Goal: Find specific page/section: Find specific page/section

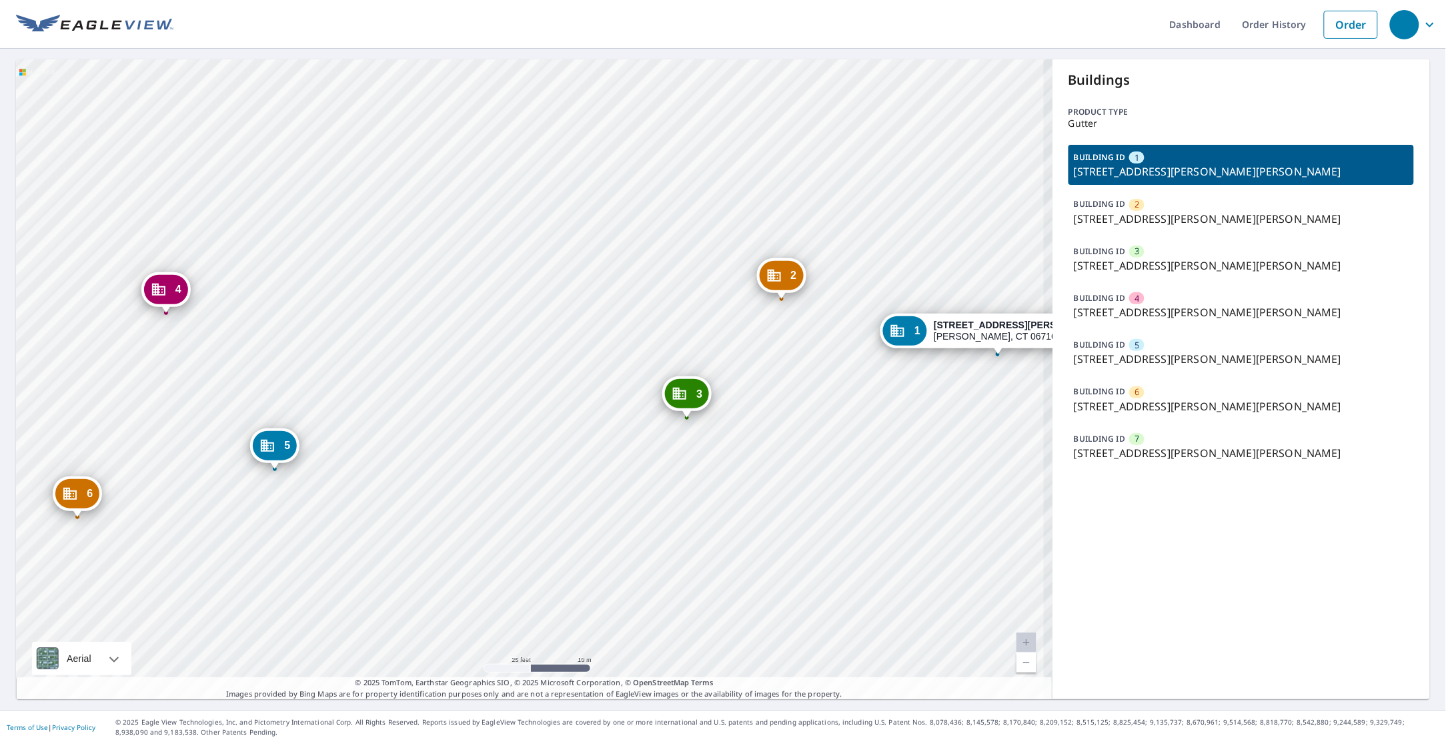
drag, startPoint x: 514, startPoint y: 447, endPoint x: 755, endPoint y: 396, distance: 246.3
click at [755, 396] on div "2 [STREET_ADDRESS][PERSON_NAME][PERSON_NAME] 3 [STREET_ADDRESS][PERSON_NAME][PE…" at bounding box center [534, 379] width 1037 height 640
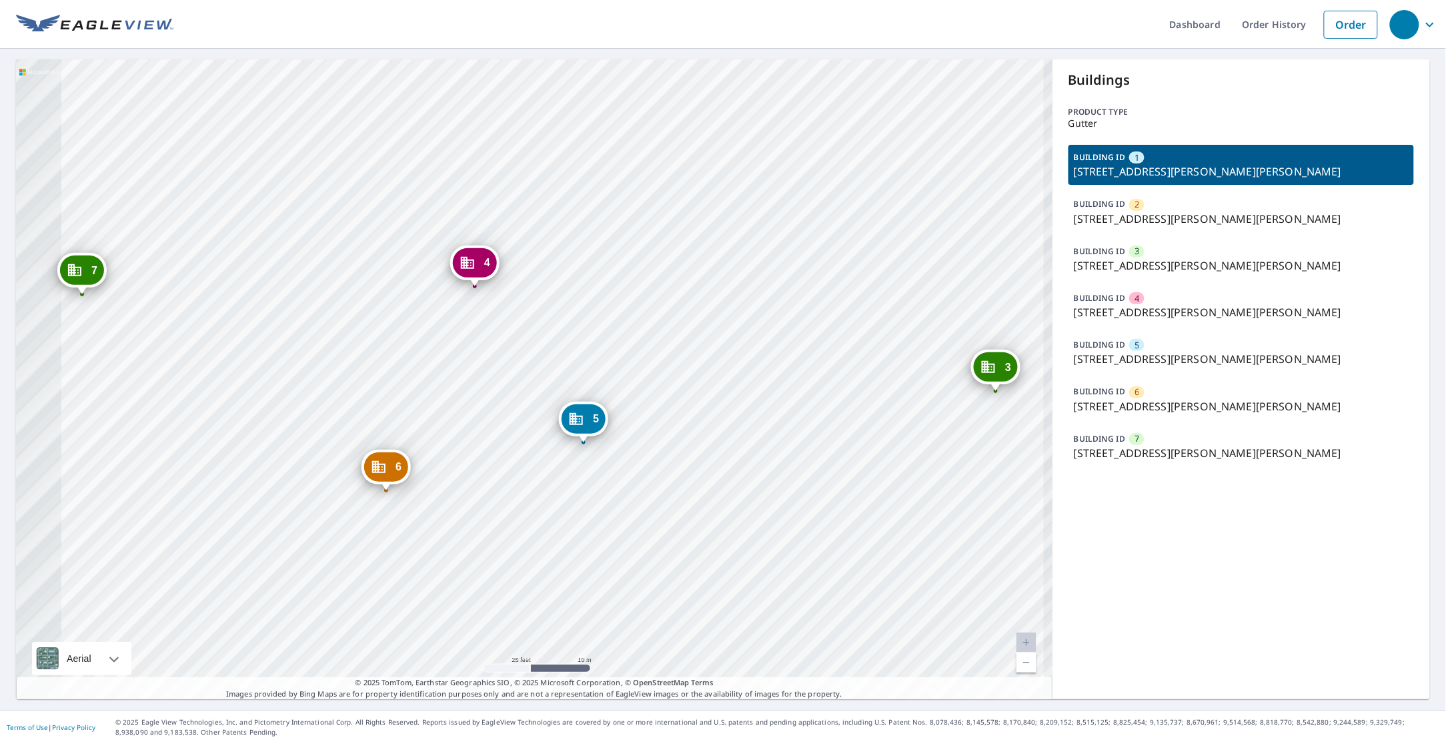
drag, startPoint x: 407, startPoint y: 431, endPoint x: 749, endPoint y: 404, distance: 343.3
click at [749, 404] on div "2 [STREET_ADDRESS][PERSON_NAME][PERSON_NAME] 3 [STREET_ADDRESS][PERSON_NAME][PE…" at bounding box center [534, 379] width 1037 height 640
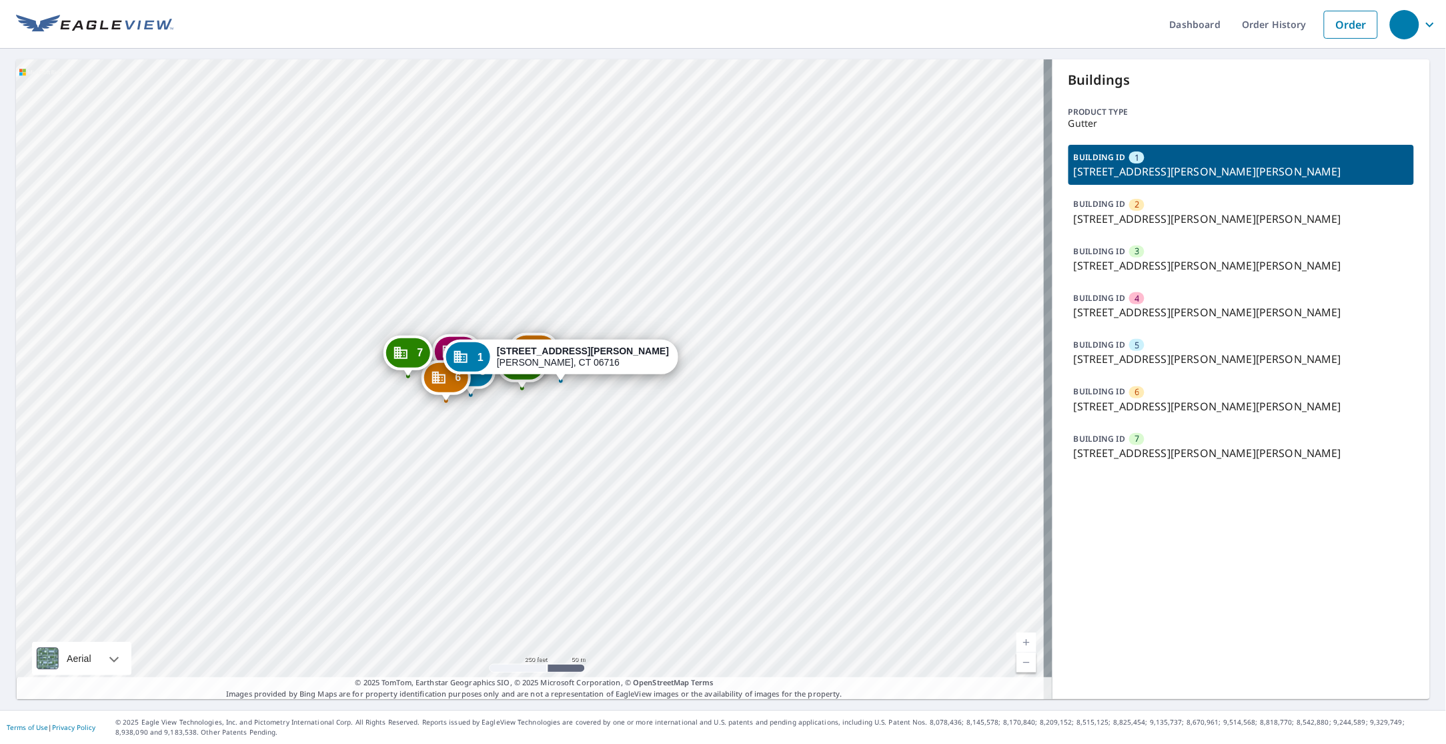
drag, startPoint x: 668, startPoint y: 397, endPoint x: 586, endPoint y: 422, distance: 86.5
click at [586, 422] on div "2 [STREET_ADDRESS][PERSON_NAME][PERSON_NAME] 3 [STREET_ADDRESS][PERSON_NAME][PE…" at bounding box center [534, 379] width 1037 height 640
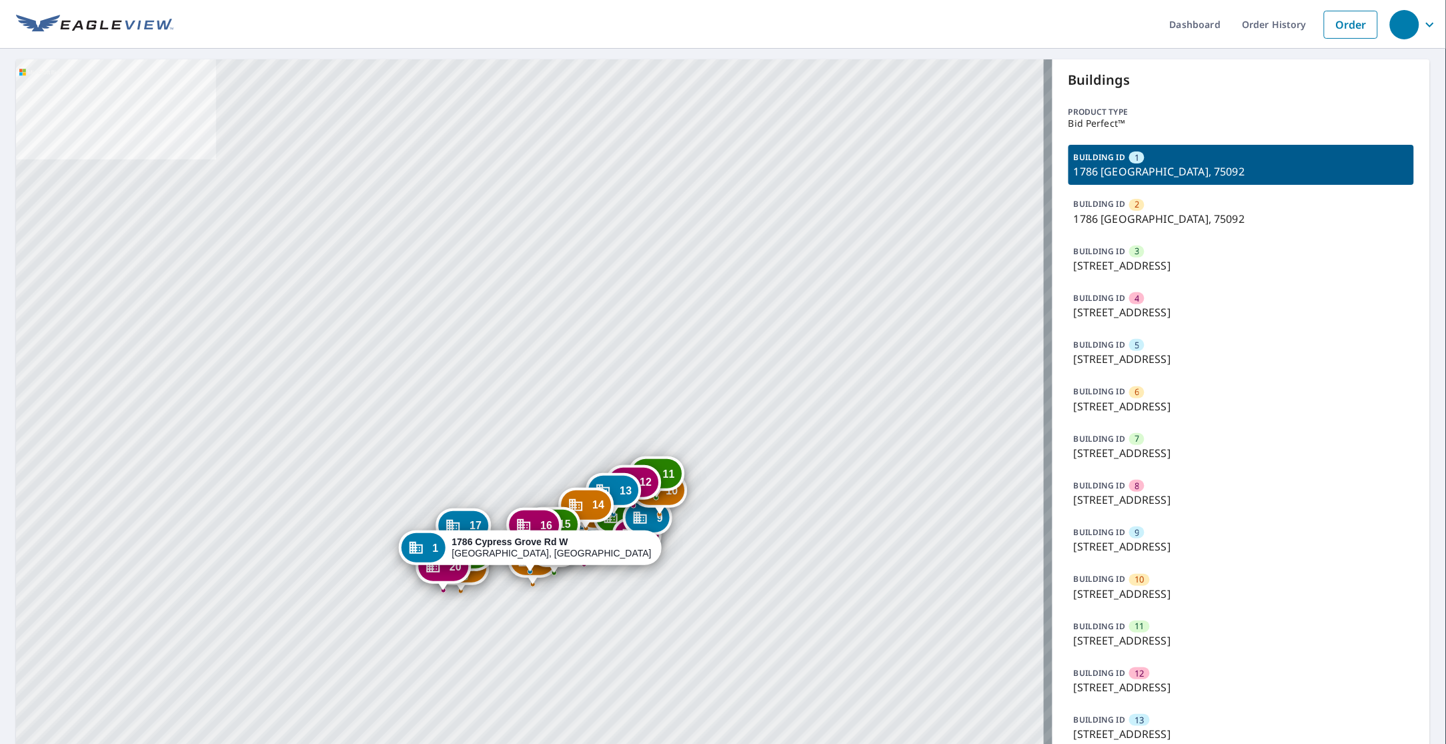
click at [1140, 548] on p "1706 Cypress Grove Rd W, Sherman, TX, 75092" at bounding box center [1241, 546] width 335 height 16
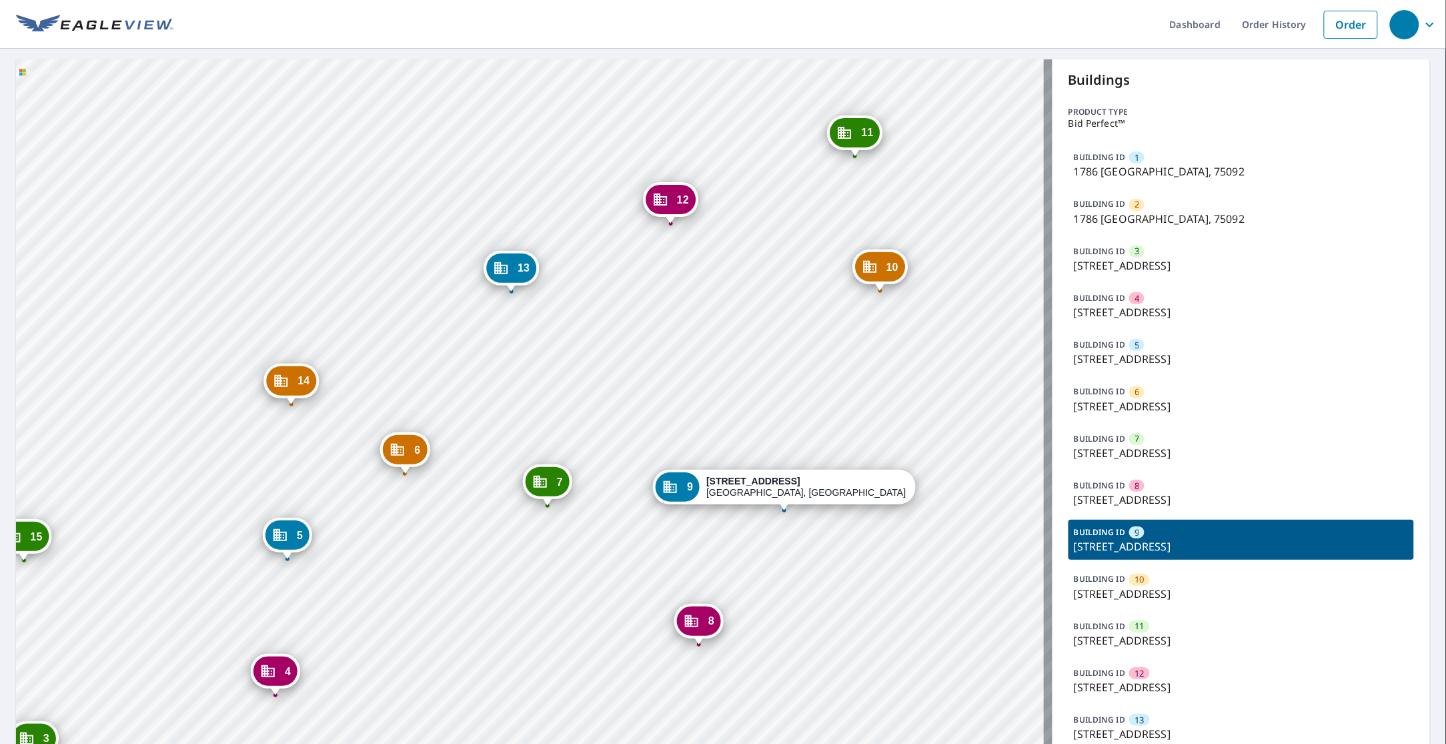
drag, startPoint x: 799, startPoint y: 602, endPoint x: 571, endPoint y: 604, distance: 228.2
click at [571, 604] on div "1 1786 Cypress Grove Rd W Sherman, TX 75092 2 1786 Cypress Grove Rd W Sherman, …" at bounding box center [534, 572] width 1037 height 1027
click at [1135, 390] on div "6" at bounding box center [1136, 392] width 15 height 12
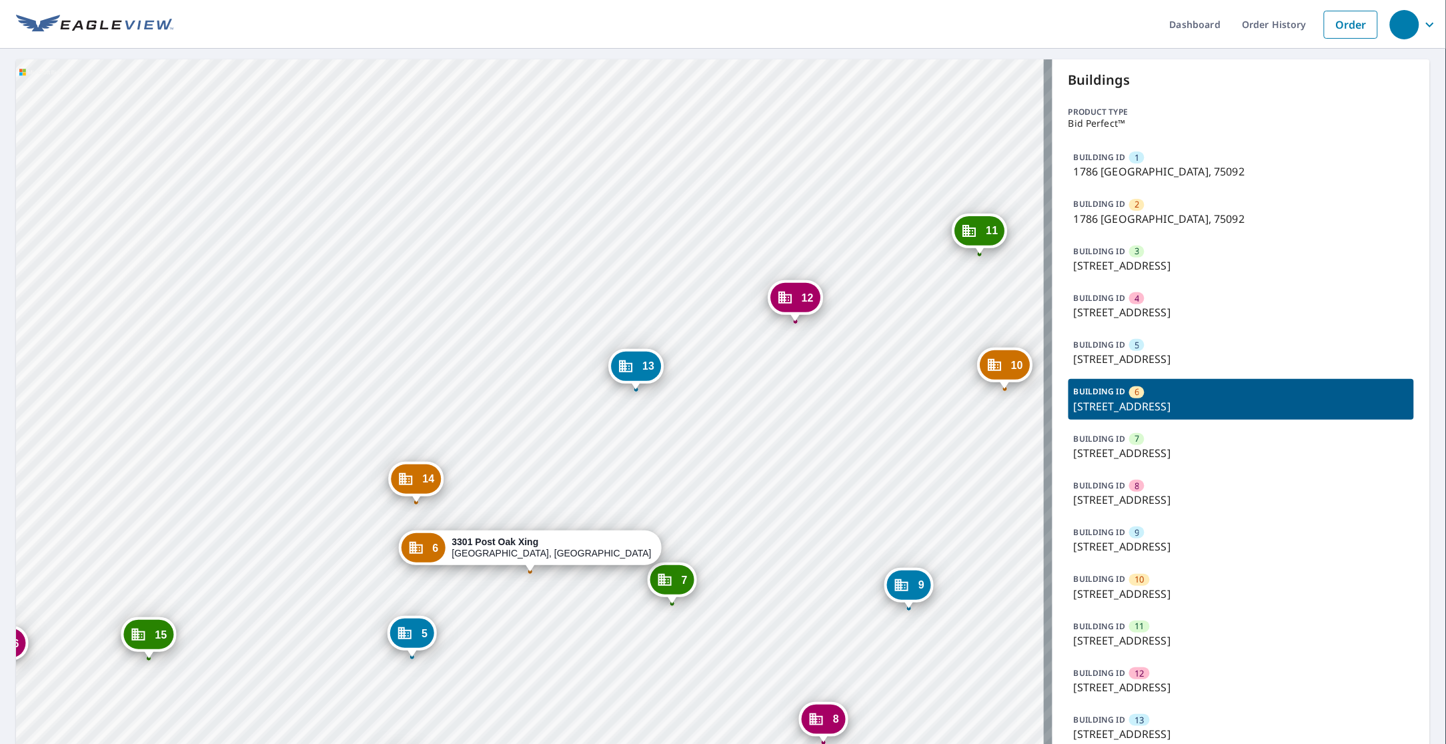
drag, startPoint x: 805, startPoint y: 422, endPoint x: 772, endPoint y: 324, distance: 103.6
click at [772, 324] on div "1 1786 Cypress Grove Rd W Sherman, TX 75092 2 1786 Cypress Grove Rd W Sherman, …" at bounding box center [534, 572] width 1037 height 1027
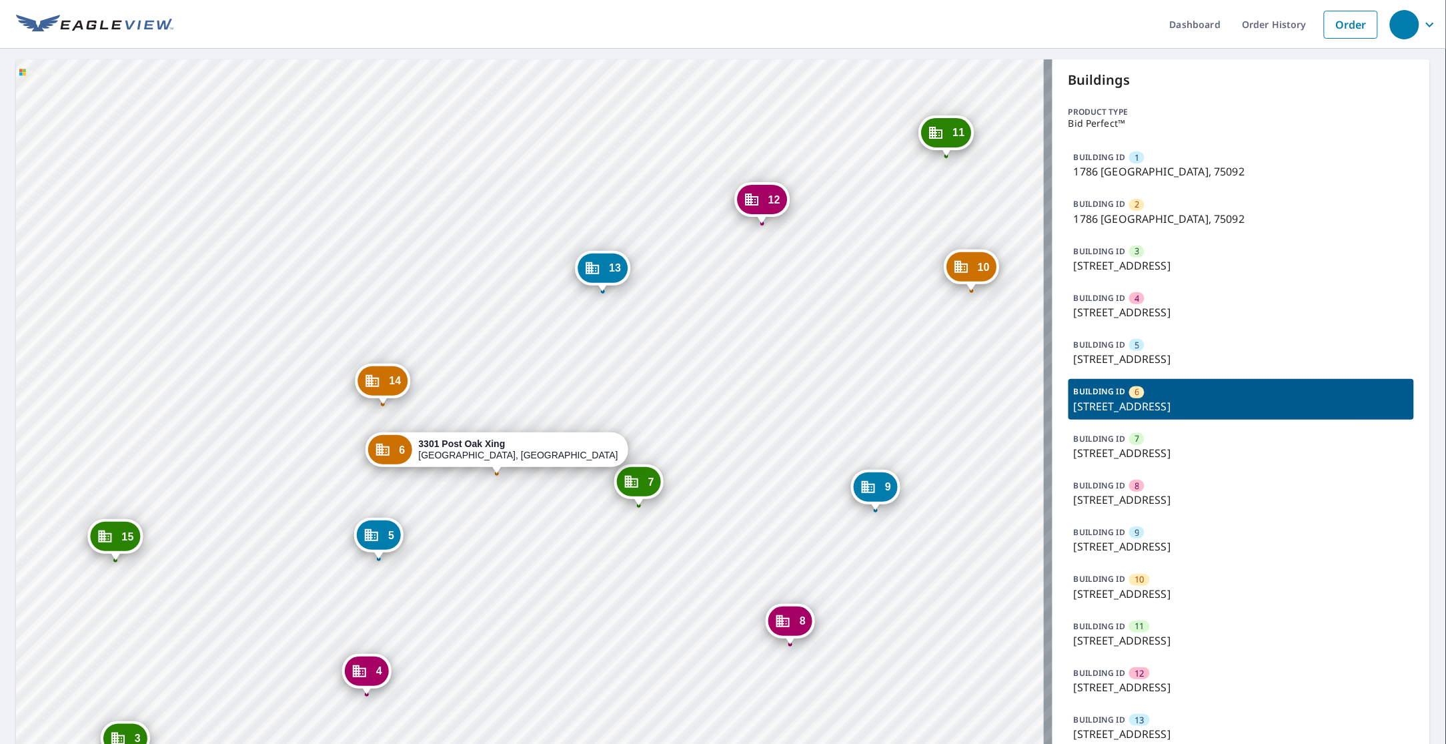
click at [1153, 498] on p "1702 Cypress Grove Rd W, Sherman, TX, 75092" at bounding box center [1241, 500] width 335 height 16
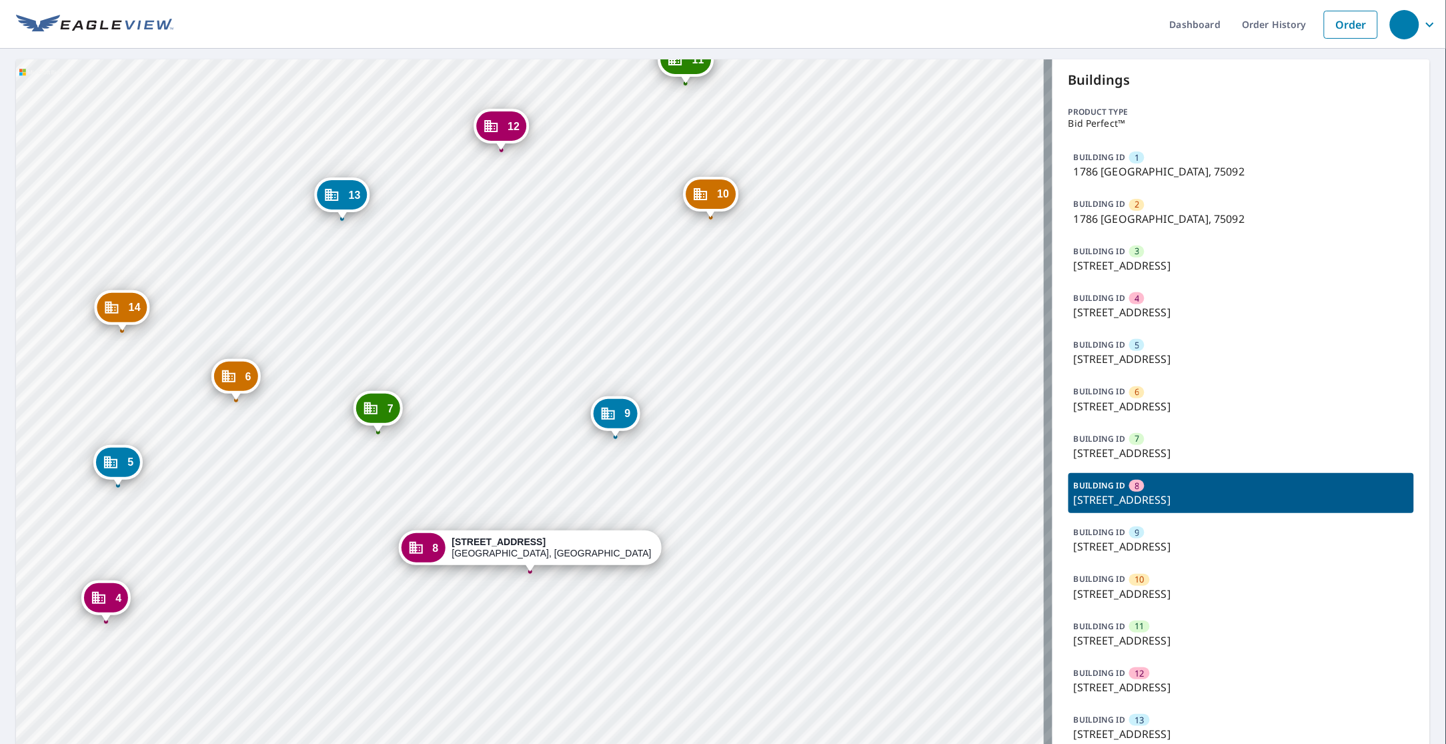
drag, startPoint x: 72, startPoint y: 18, endPoint x: 230, endPoint y: 67, distance: 165.6
click at [72, 18] on img at bounding box center [94, 25] width 157 height 20
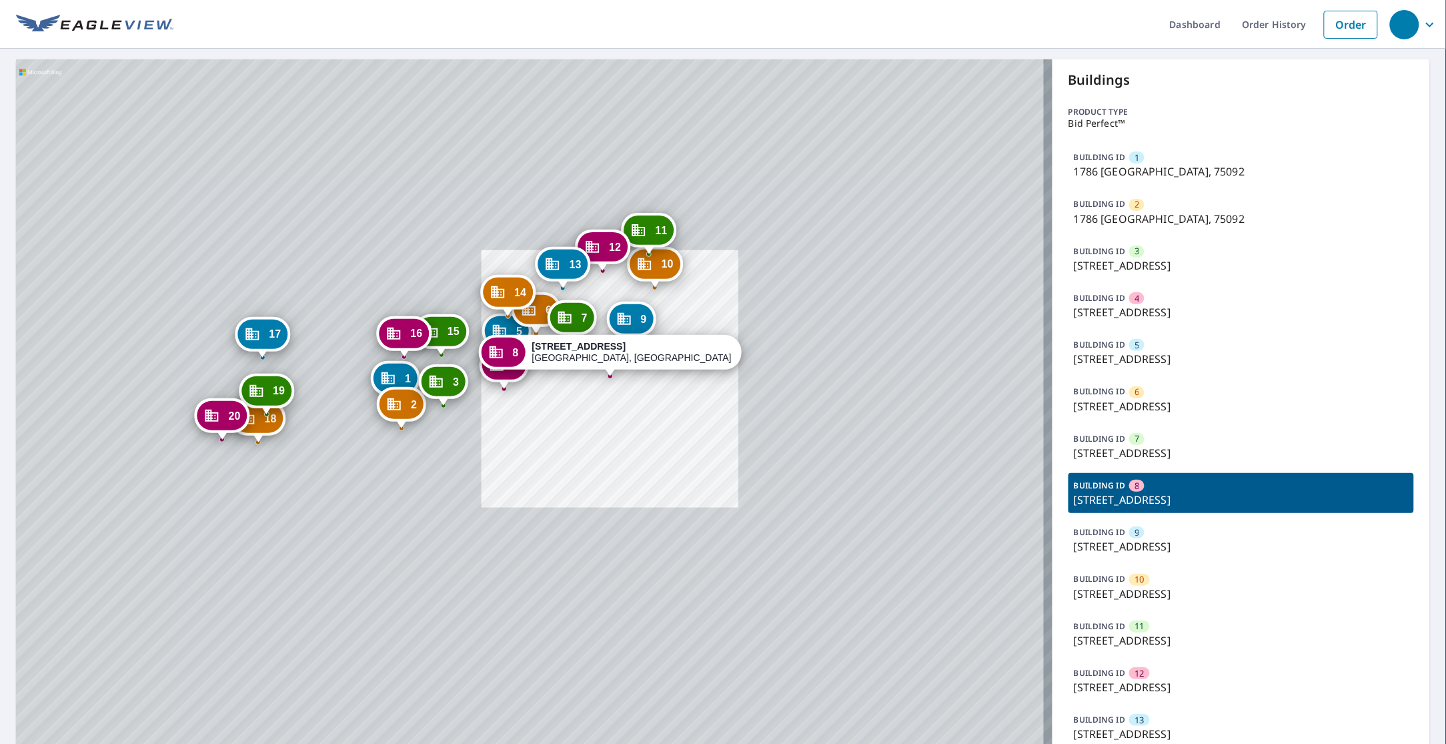
drag, startPoint x: 601, startPoint y: 299, endPoint x: 619, endPoint y: 314, distance: 23.2
click at [619, 314] on icon "Dropped pin, building 9, Commercial property, 1706 Cypress Grove Rd W Sherman, …" at bounding box center [624, 319] width 13 height 12
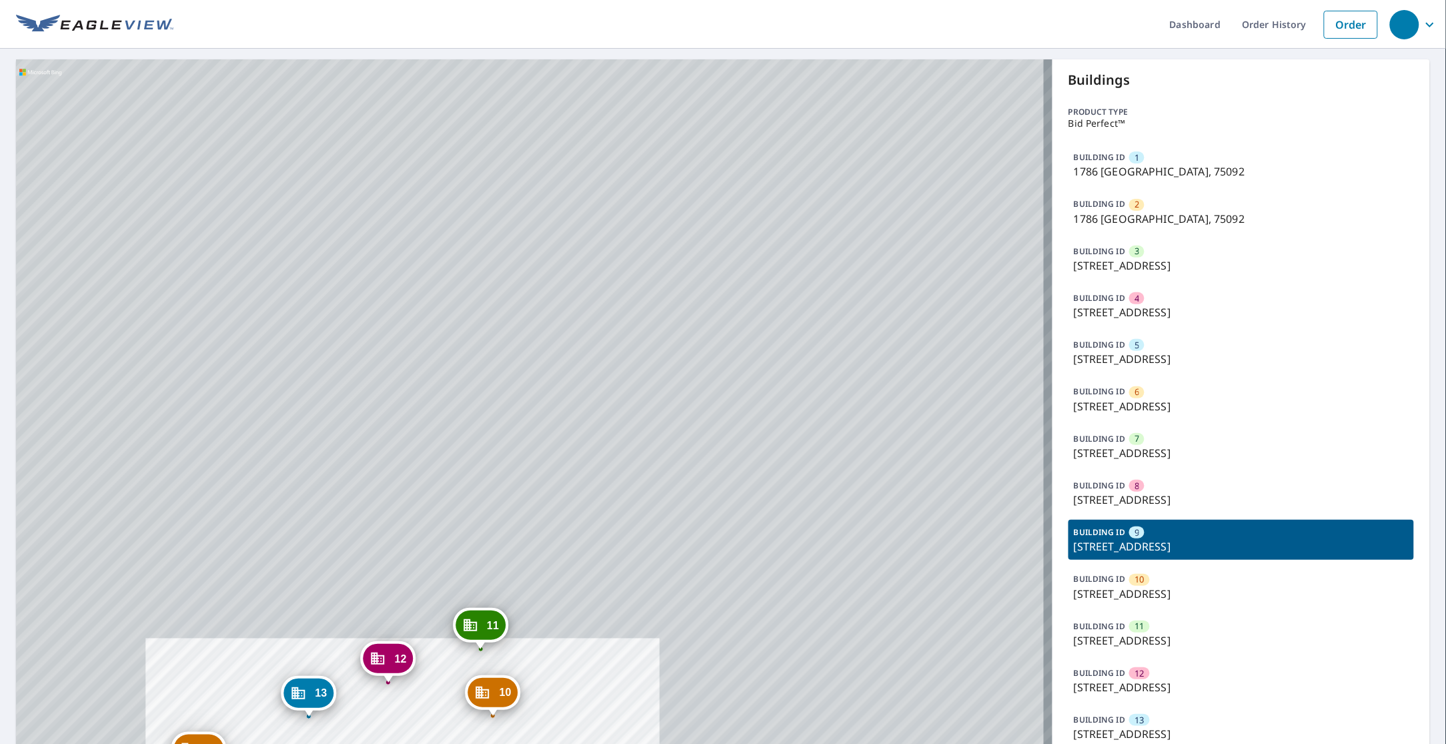
drag, startPoint x: 489, startPoint y: 365, endPoint x: 795, endPoint y: 180, distance: 357.7
click at [795, 180] on div "1 1786 Cypress Grove Rd W Sherman, TX 75092 2 1786 Cypress Grove Rd W Sherman, …" at bounding box center [534, 572] width 1037 height 1027
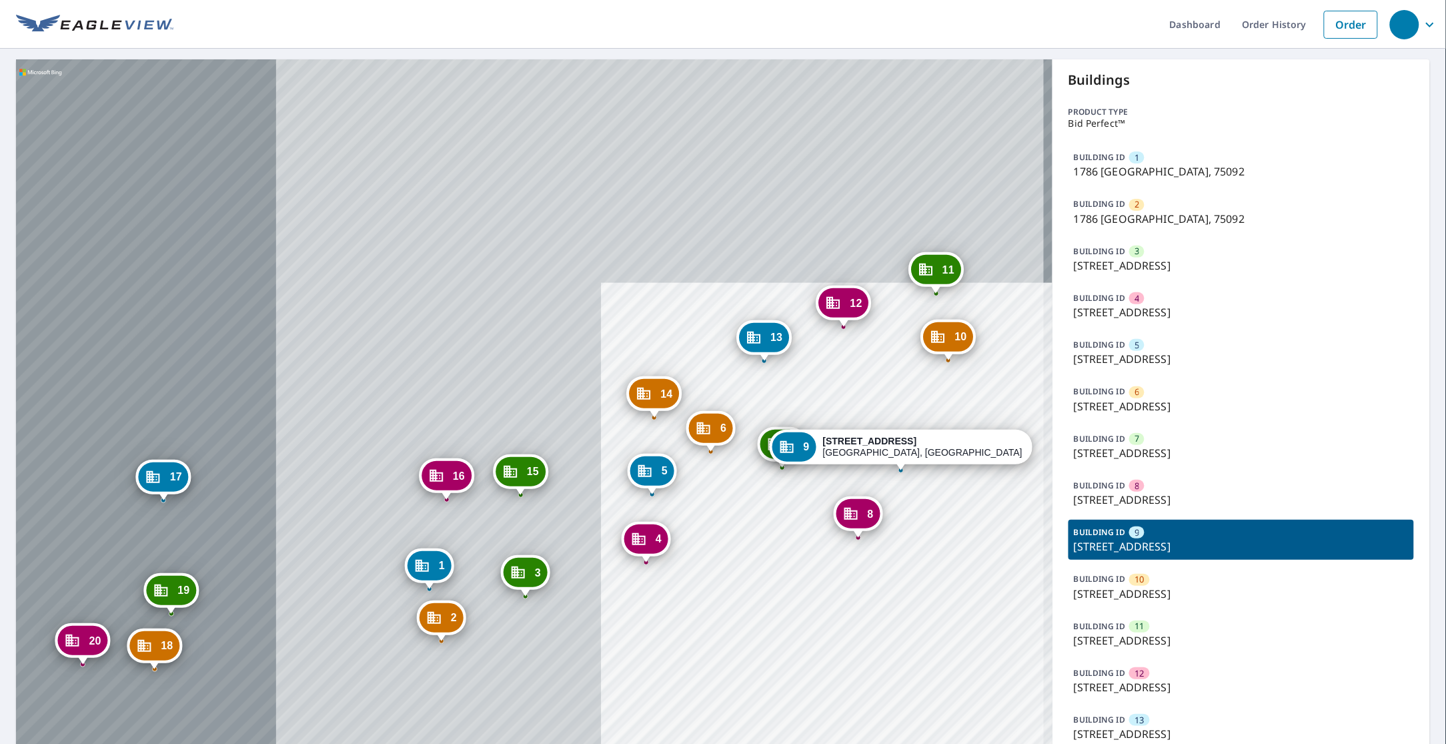
drag, startPoint x: 668, startPoint y: 277, endPoint x: 765, endPoint y: 158, distance: 152.7
click at [765, 158] on div "1 1786 Cypress Grove Rd W Sherman, TX 75092 2 1786 Cypress Grove Rd W Sherman, …" at bounding box center [534, 572] width 1037 height 1027
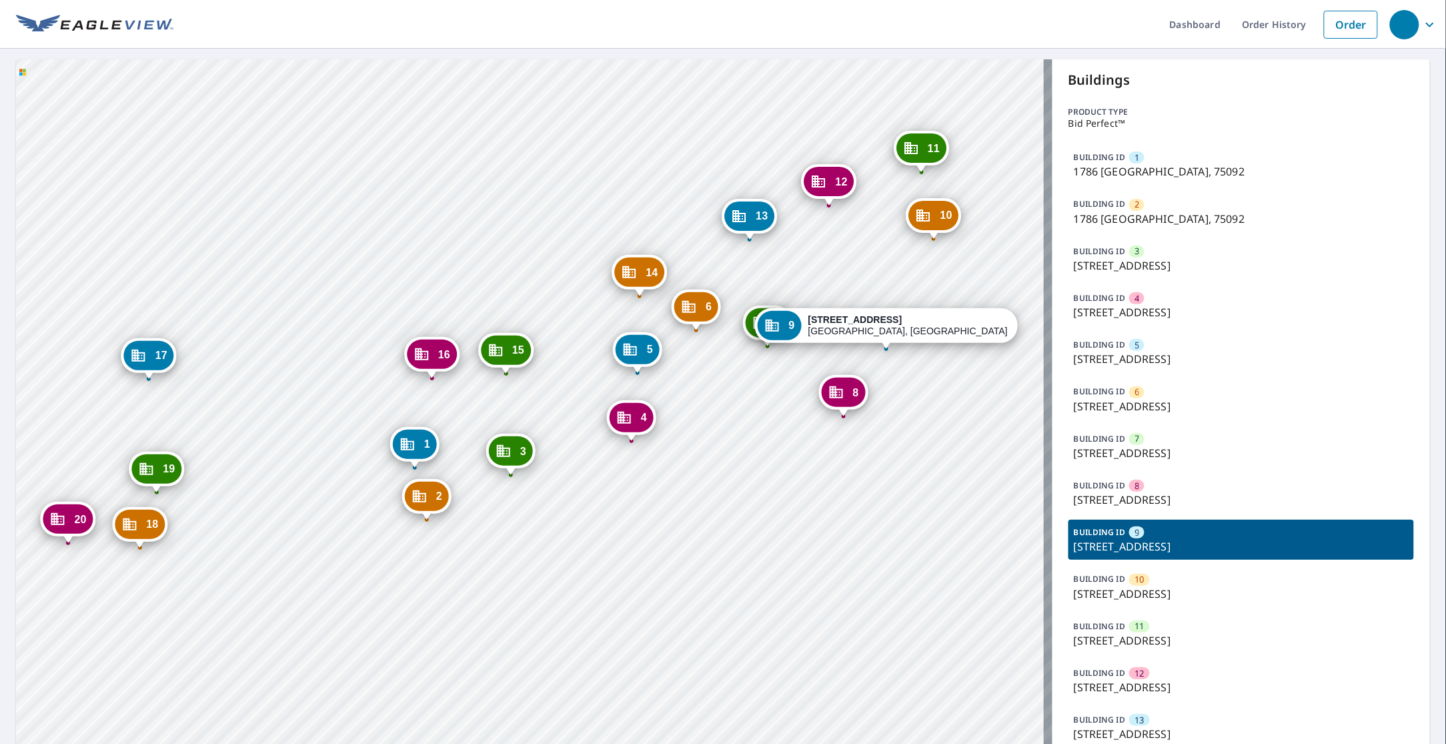
drag, startPoint x: 494, startPoint y: 339, endPoint x: 479, endPoint y: 264, distance: 76.8
click at [479, 264] on div "1 1786 Cypress Grove Rd W Sherman, TX 75092 2 1786 Cypress Grove Rd W Sherman, …" at bounding box center [534, 572] width 1037 height 1027
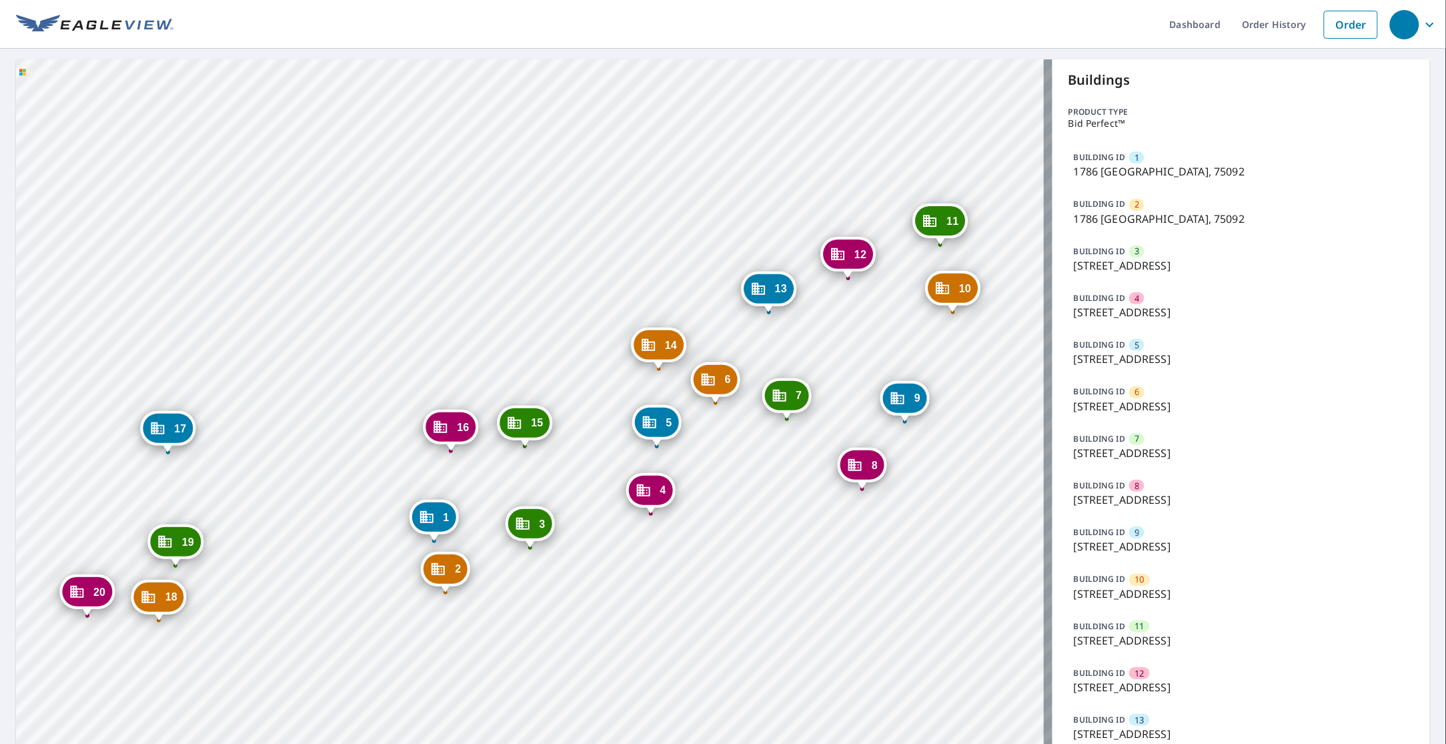
drag, startPoint x: 431, startPoint y: 268, endPoint x: 330, endPoint y: 238, distance: 105.1
click at [330, 238] on div "2 1786 Cypress Grove Rd W Sherman, TX 75092 3 1782 Cypress Grove Rd W Sherman, …" at bounding box center [534, 572] width 1037 height 1027
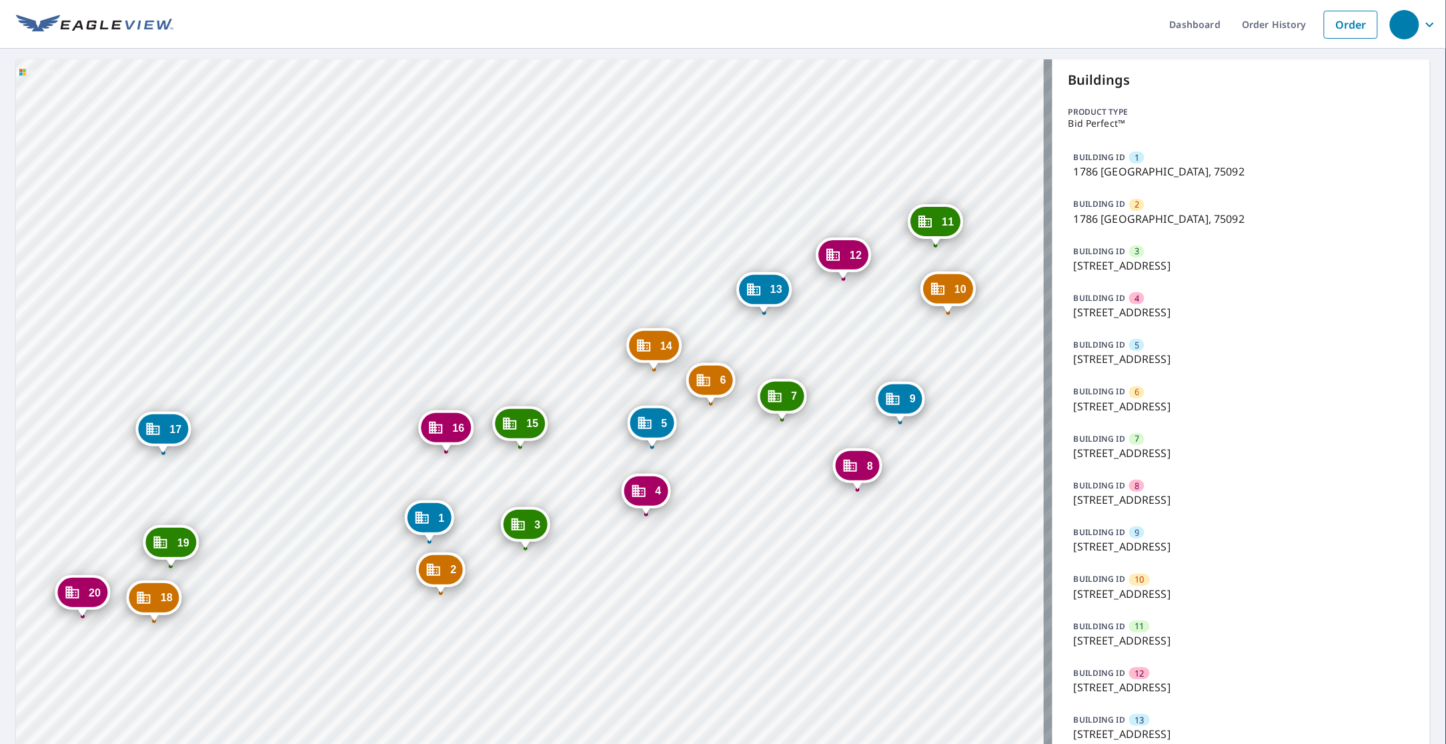
click at [359, 232] on div "2 1786 Cypress Grove Rd W Sherman, TX 75092 3 1782 Cypress Grove Rd W Sherman, …" at bounding box center [534, 572] width 1037 height 1027
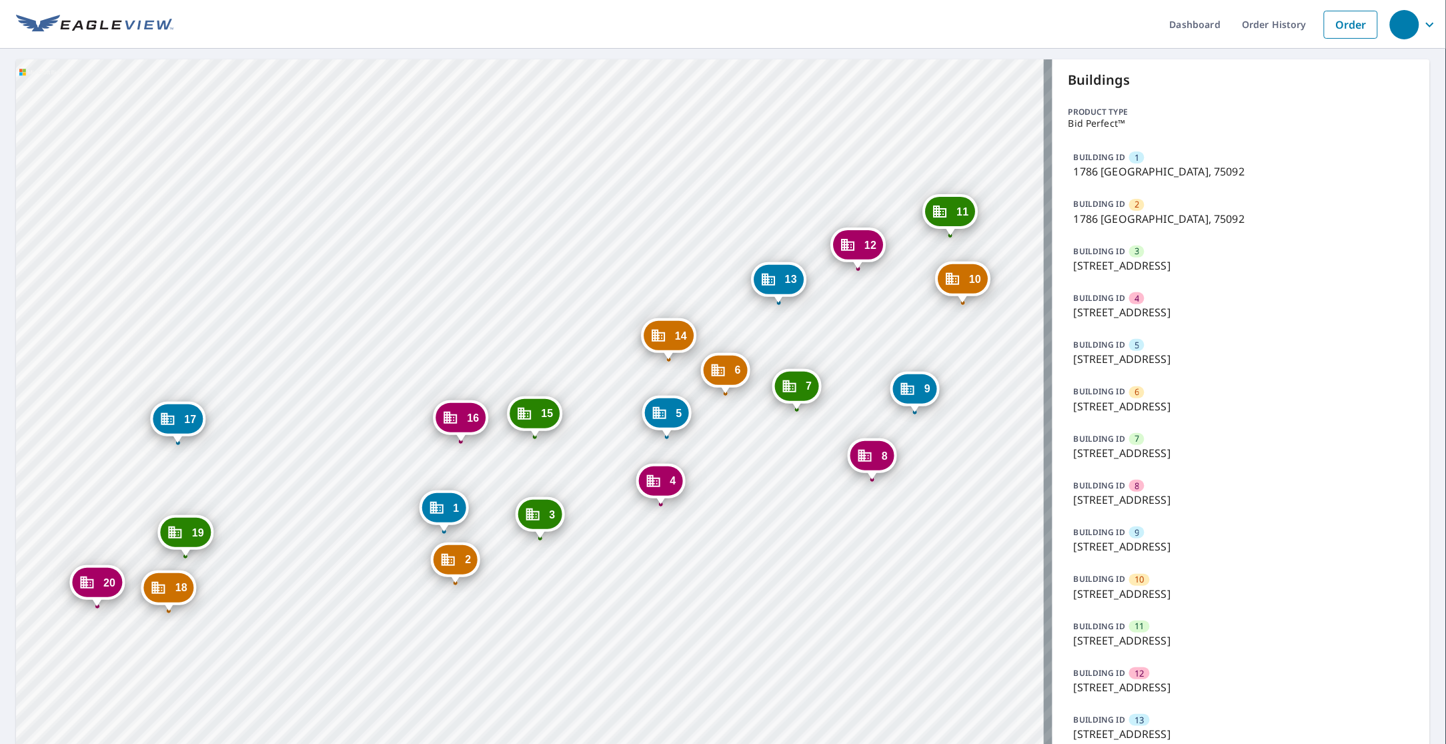
drag, startPoint x: 170, startPoint y: 286, endPoint x: 185, endPoint y: 276, distance: 17.8
click at [185, 276] on div "2 1786 Cypress Grove Rd W Sherman, TX 75092 3 1782 Cypress Grove Rd W Sherman, …" at bounding box center [534, 572] width 1037 height 1027
